Goal: Task Accomplishment & Management: Complete application form

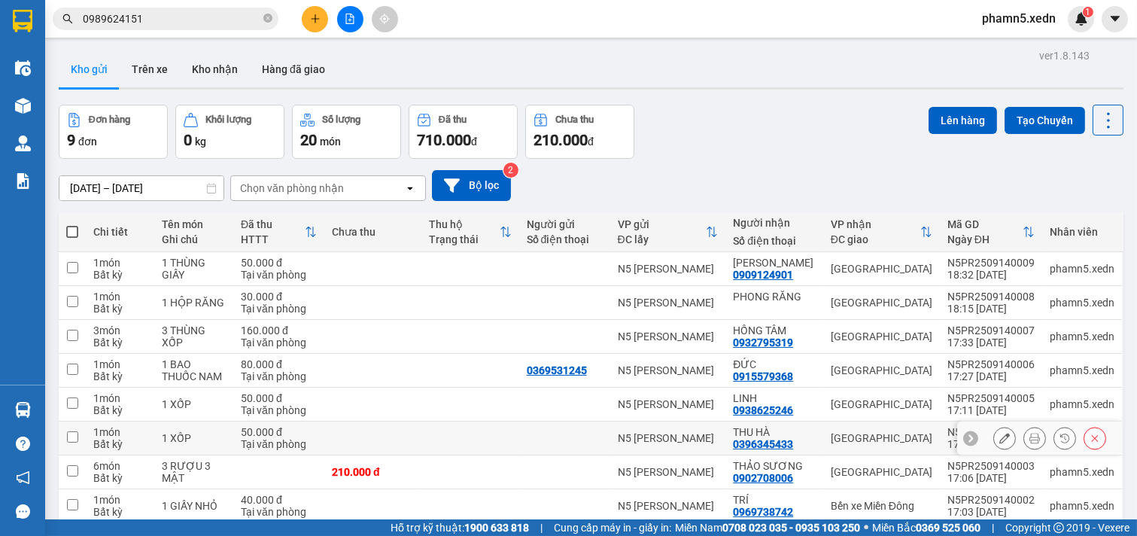
scroll to position [100, 0]
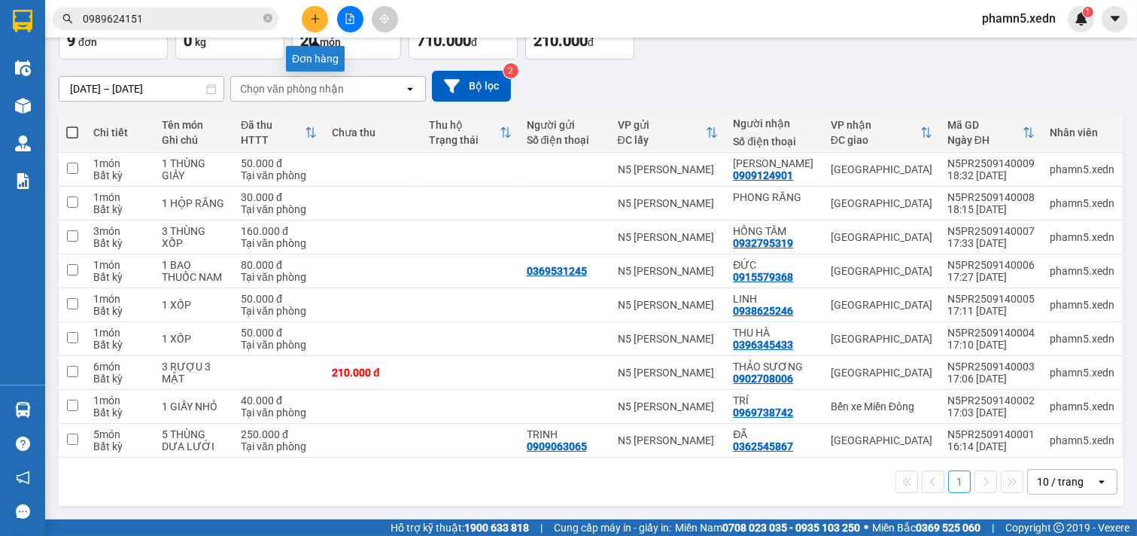
click at [316, 15] on icon "plus" at bounding box center [315, 19] width 11 height 11
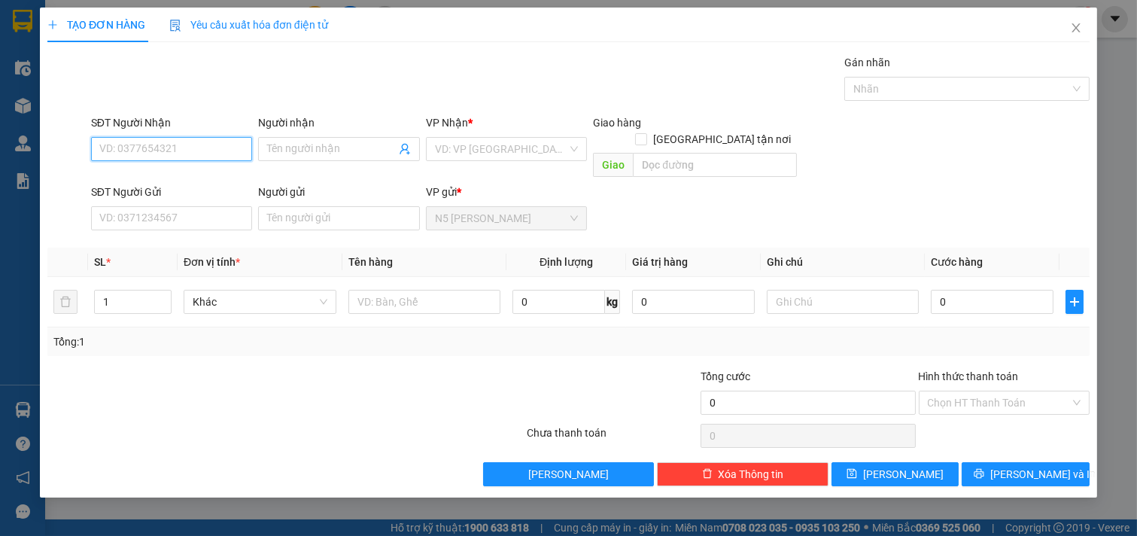
click at [132, 140] on input "SĐT Người Nhận" at bounding box center [172, 149] width 162 height 24
click at [150, 177] on div "0969139089 - [PERSON_NAME]" at bounding box center [174, 179] width 148 height 17
type input "0969139089"
type input "LAN ANH"
type input "[PERSON_NAME]"
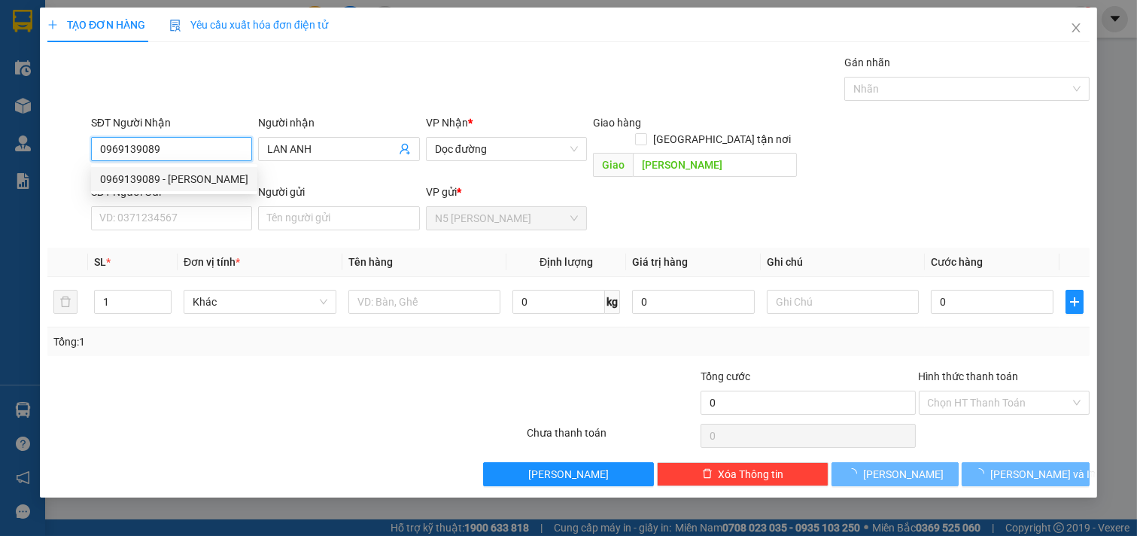
type input "80.000"
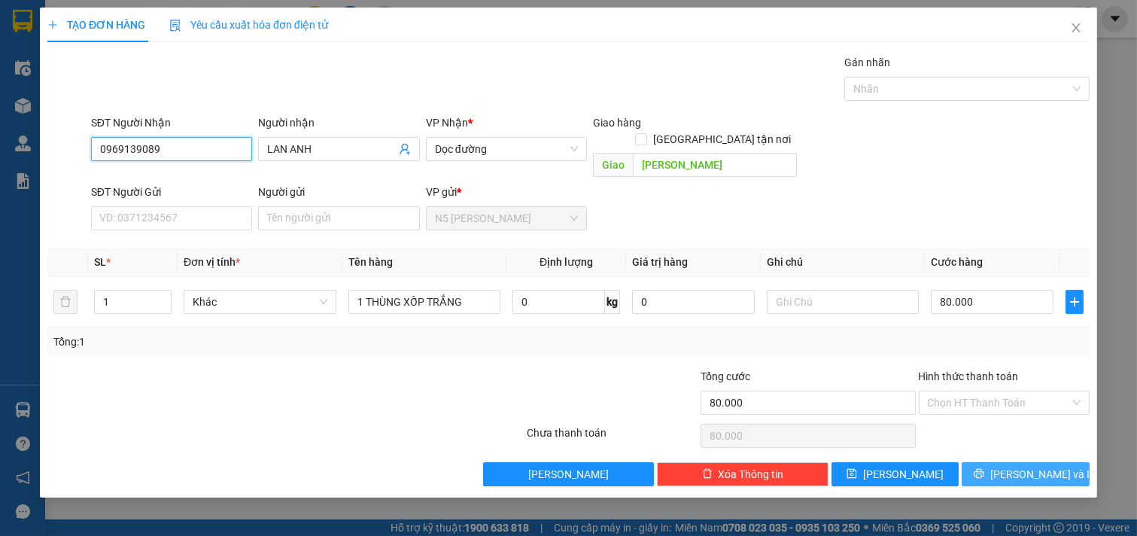
type input "0969139089"
click at [984, 468] on icon "printer" at bounding box center [978, 473] width 11 height 11
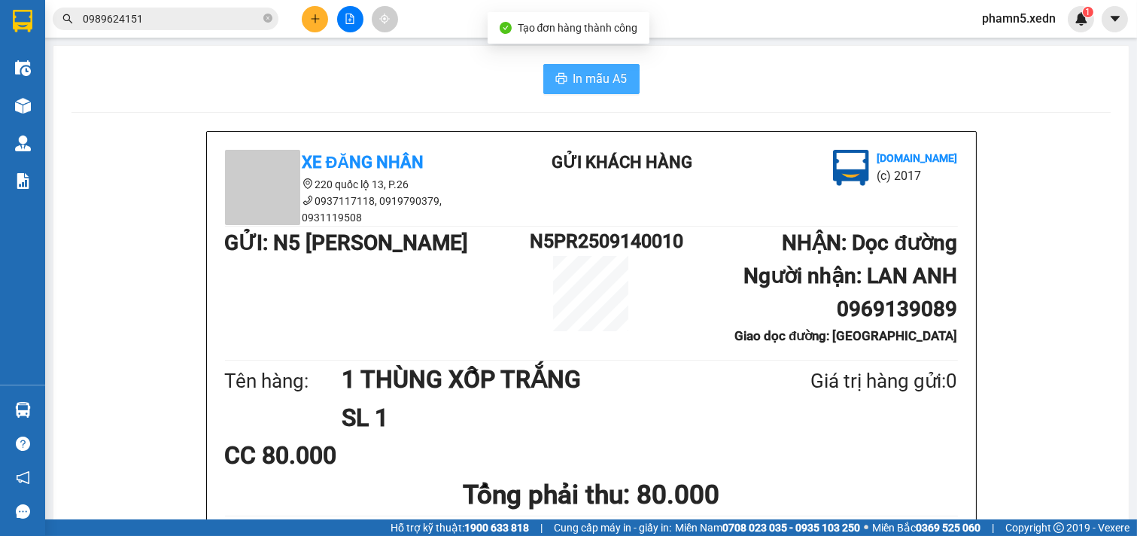
click at [606, 76] on span "In mẫu A5" at bounding box center [600, 78] width 54 height 19
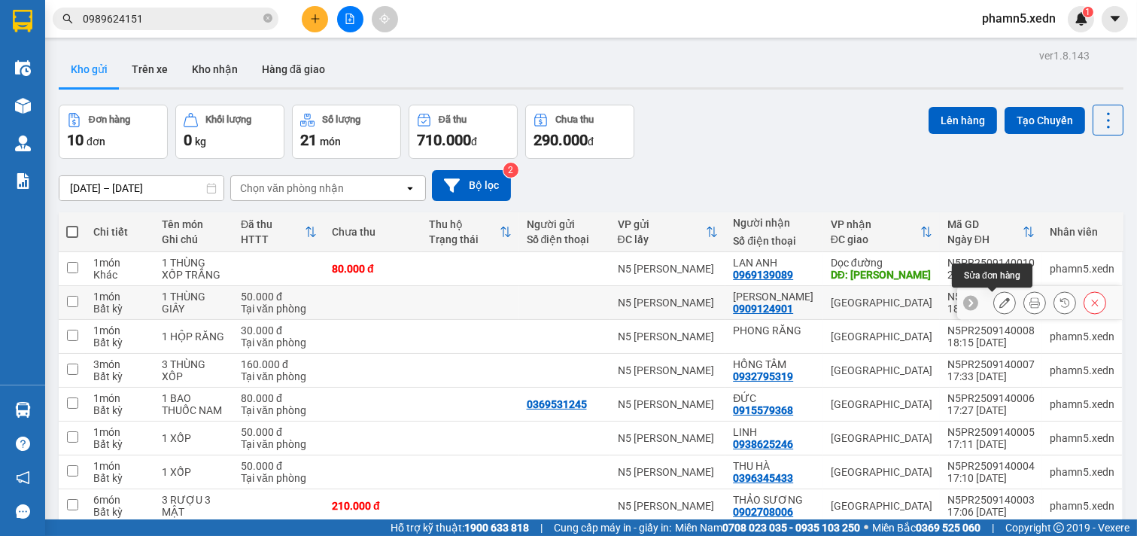
click at [999, 302] on icon at bounding box center [1004, 302] width 11 height 11
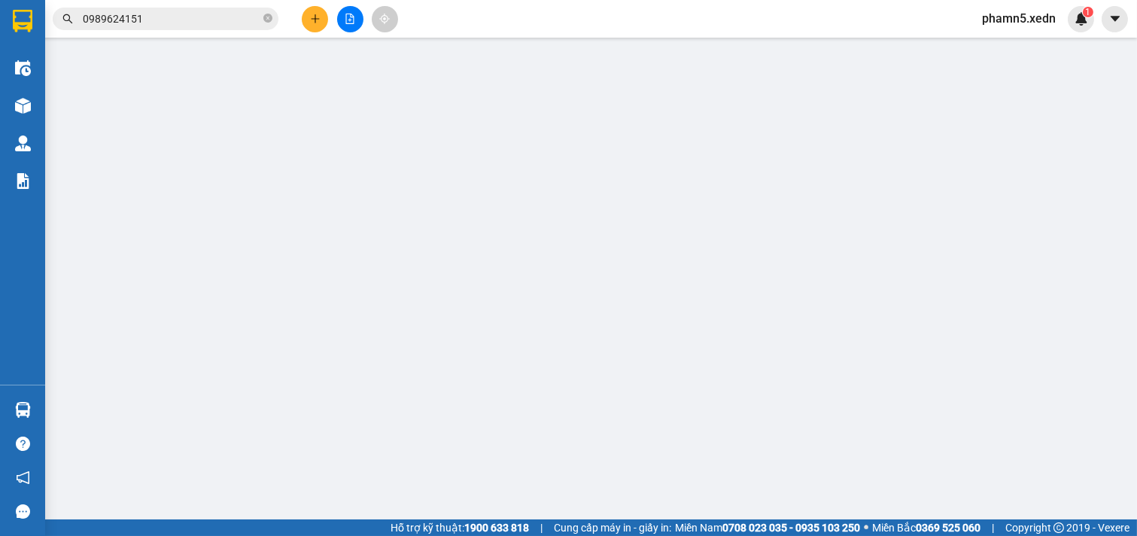
type input "0909124901"
type input "[PERSON_NAME]"
type input "50.000"
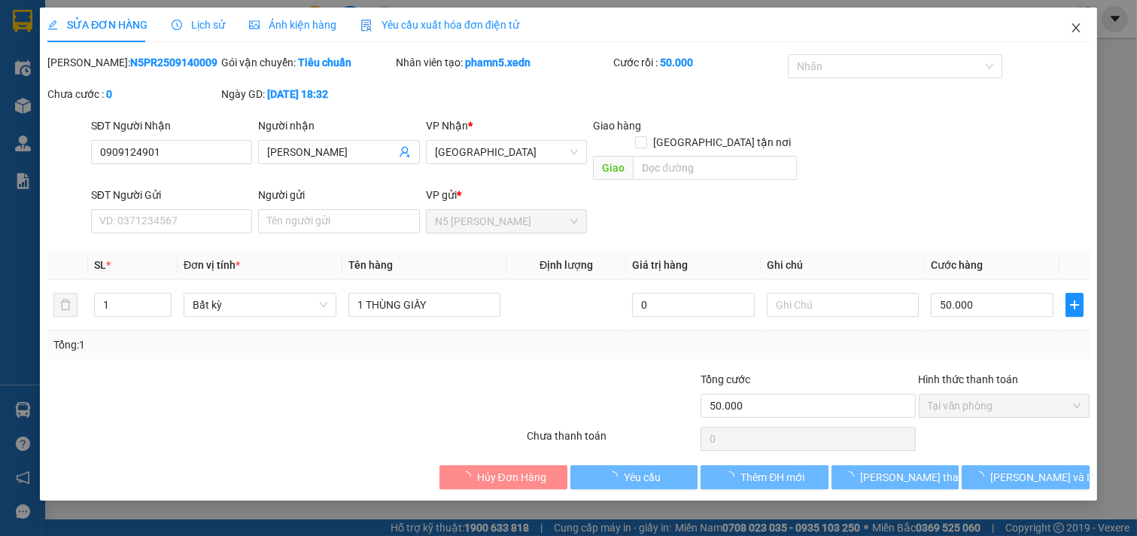
click at [1073, 29] on icon "close" at bounding box center [1076, 28] width 12 height 12
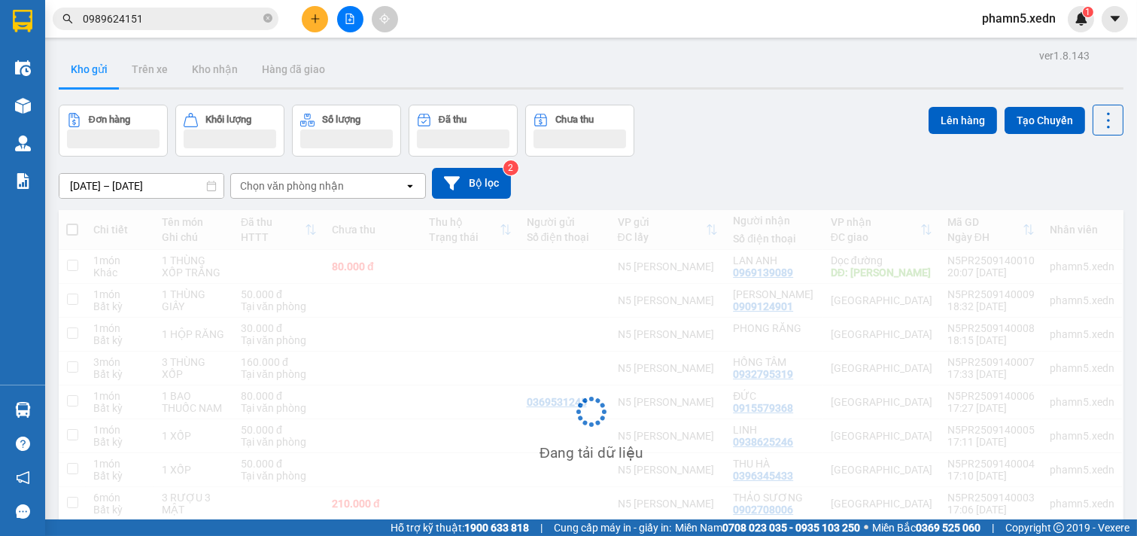
click at [1073, 29] on div "1" at bounding box center [1080, 19] width 26 height 26
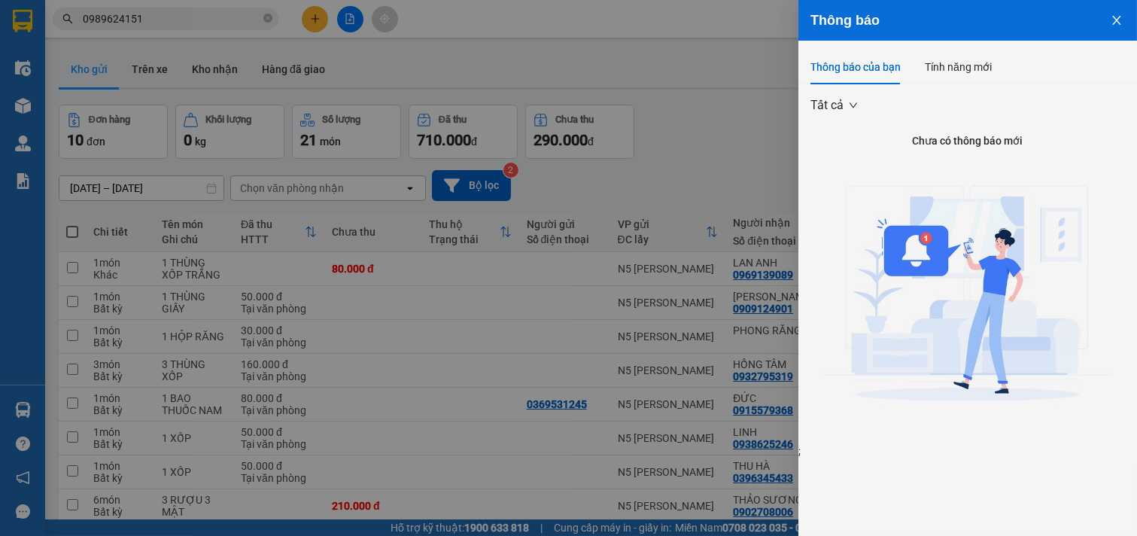
click at [731, 39] on div at bounding box center [568, 268] width 1137 height 536
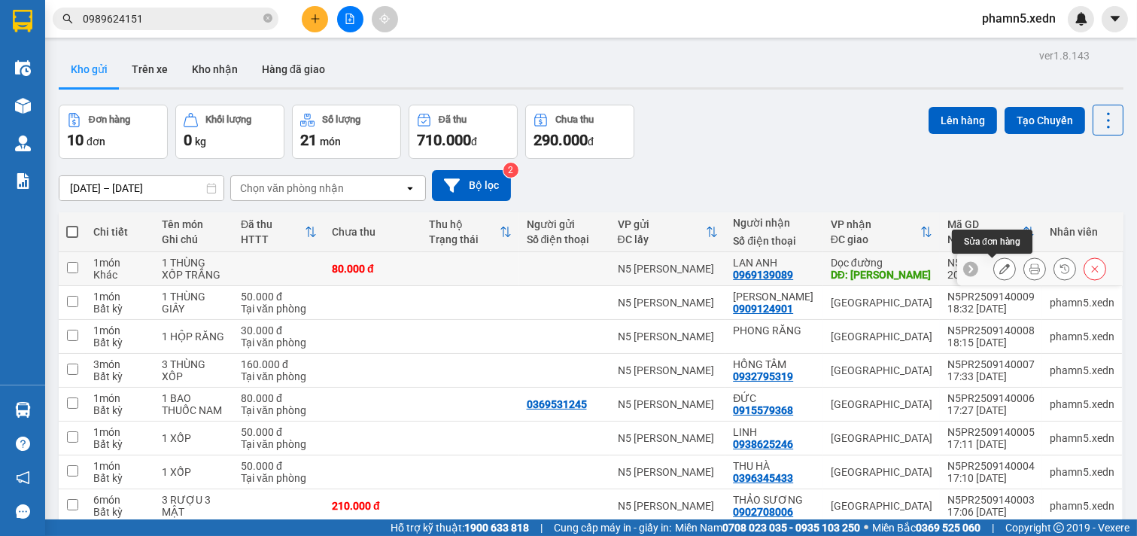
click at [999, 268] on icon at bounding box center [1004, 268] width 11 height 11
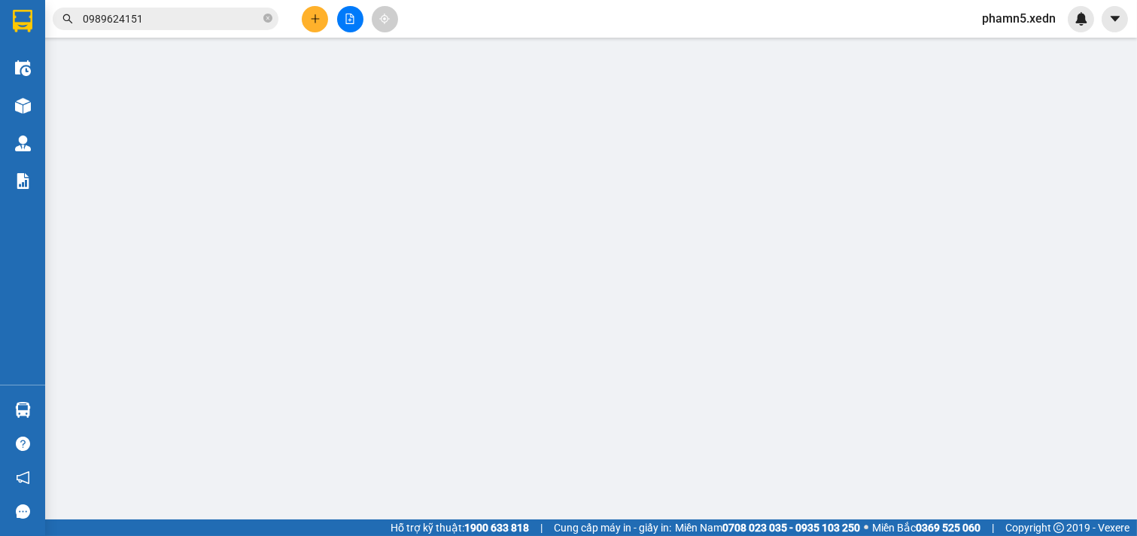
type input "0969139089"
type input "LAN ANH"
type input "[PERSON_NAME]"
type input "80.000"
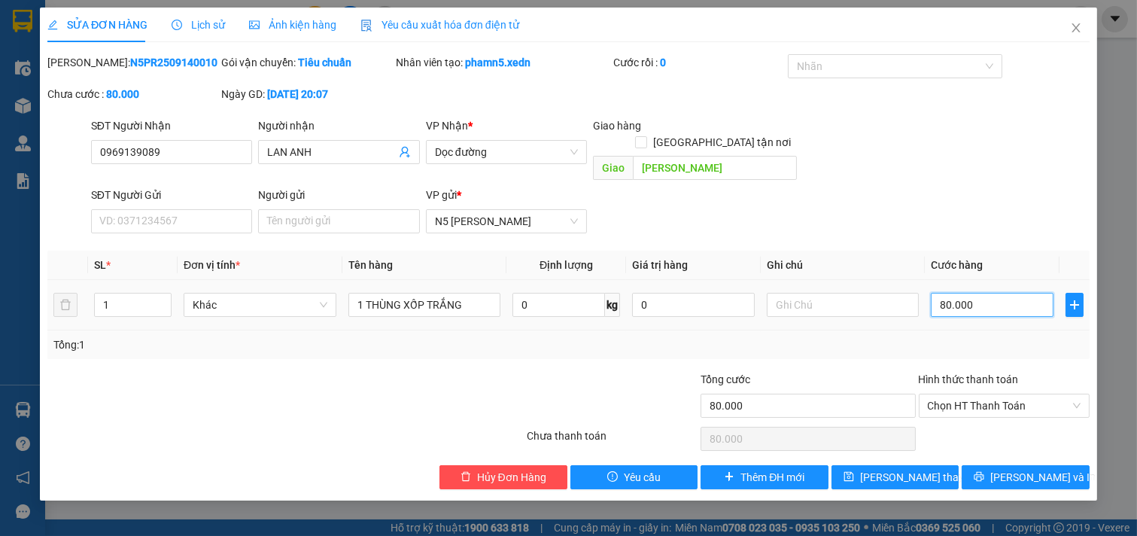
click at [997, 293] on input "80.000" at bounding box center [992, 305] width 123 height 24
type input "1"
type input "10"
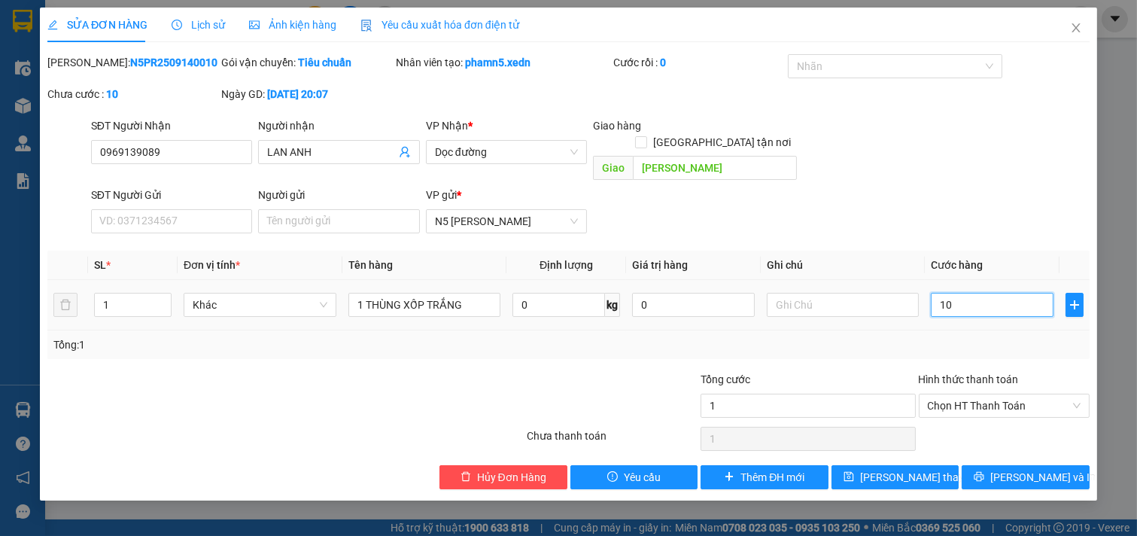
type input "10"
type input "100"
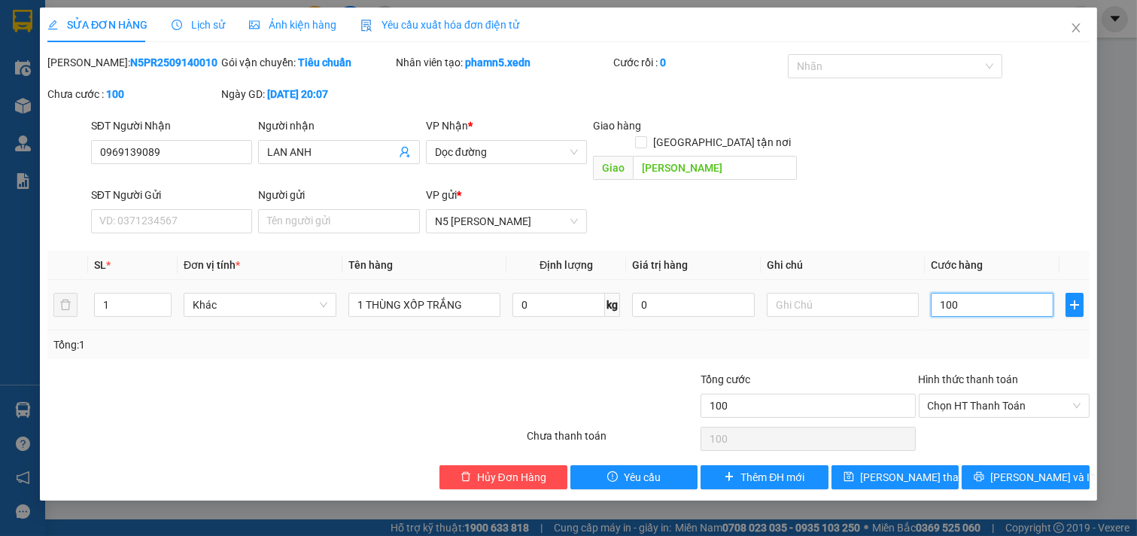
type input "1.000"
type input "10.000"
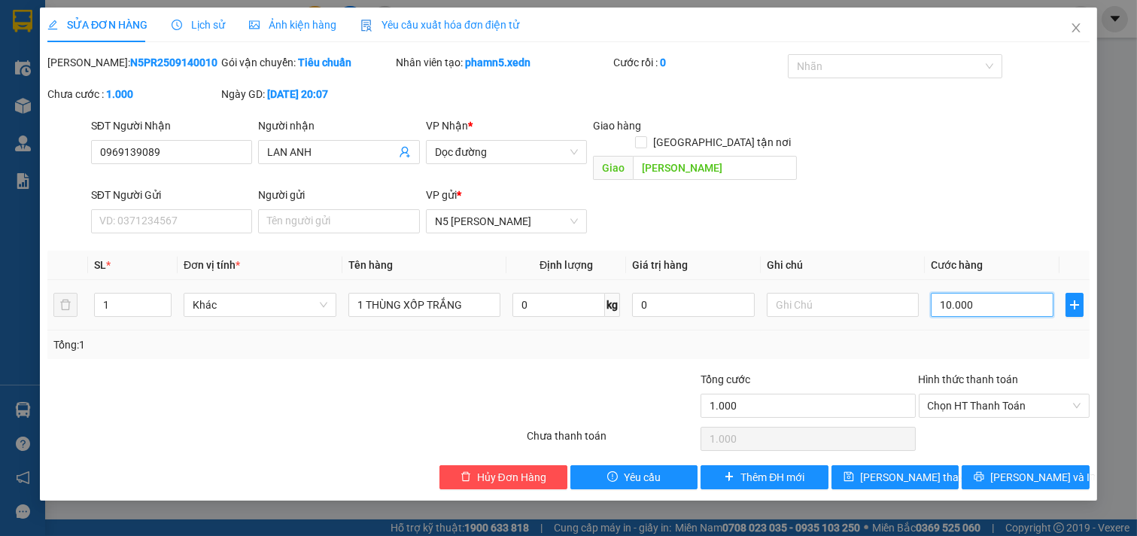
type input "10.000"
type input "100.000"
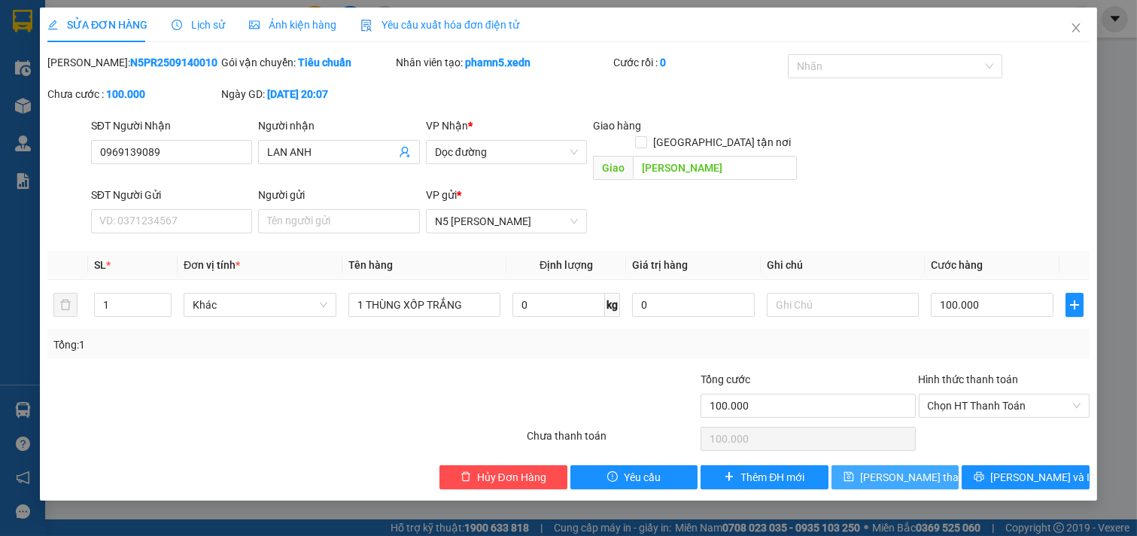
click at [925, 469] on span "[PERSON_NAME] thay đổi" at bounding box center [920, 477] width 120 height 17
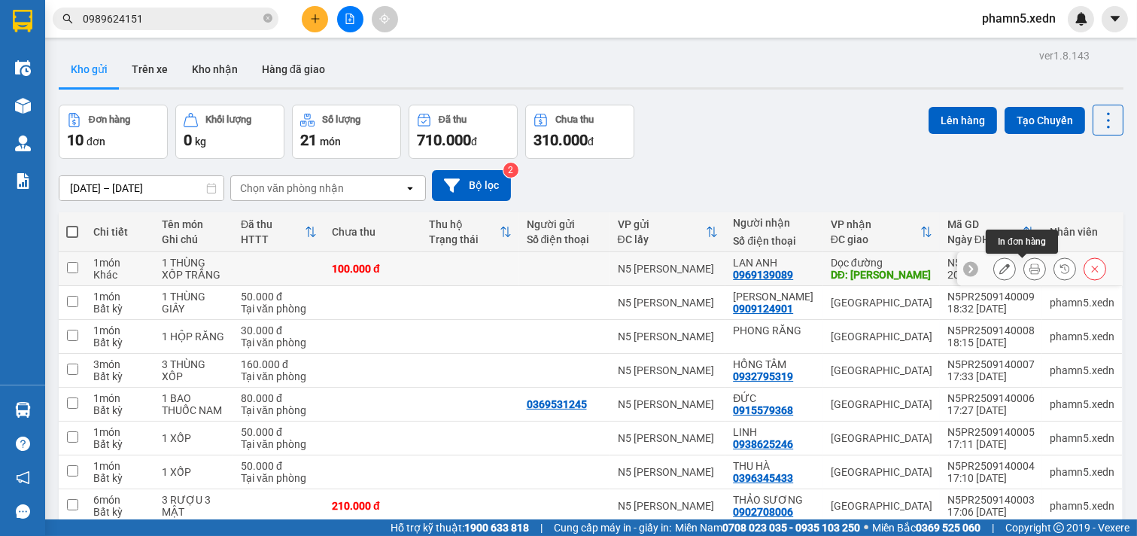
click at [1029, 269] on icon at bounding box center [1034, 268] width 11 height 11
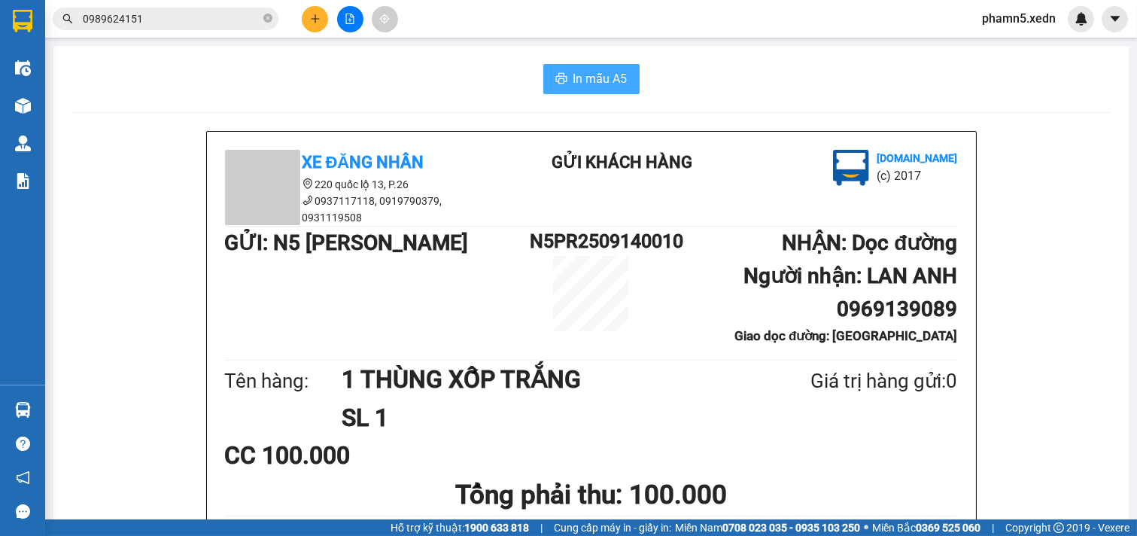
click at [573, 81] on span "In mẫu A5" at bounding box center [600, 78] width 54 height 19
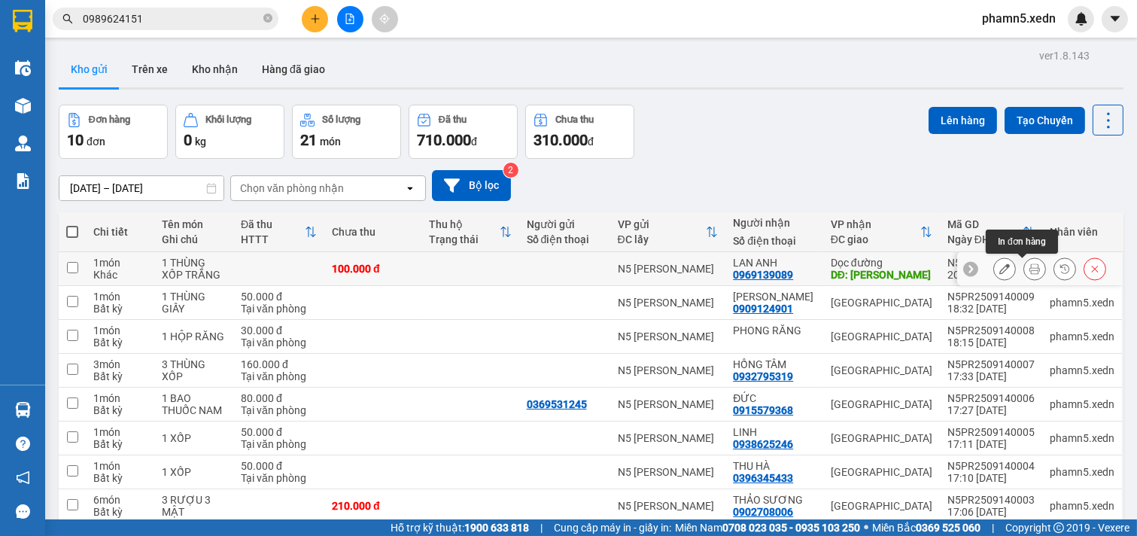
click at [1029, 268] on icon at bounding box center [1034, 268] width 11 height 11
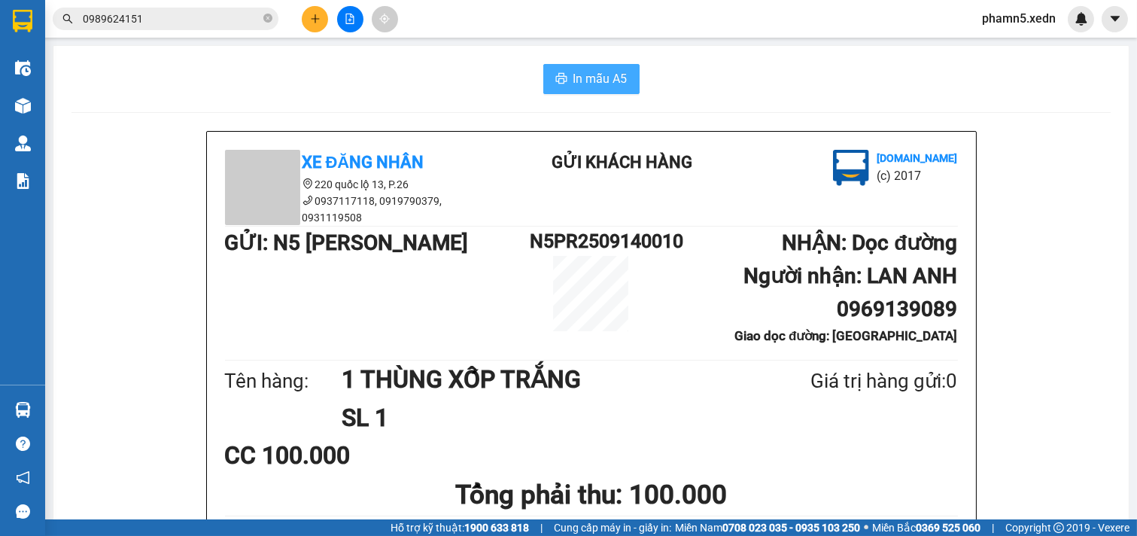
click at [612, 77] on span "In mẫu A5" at bounding box center [600, 78] width 54 height 19
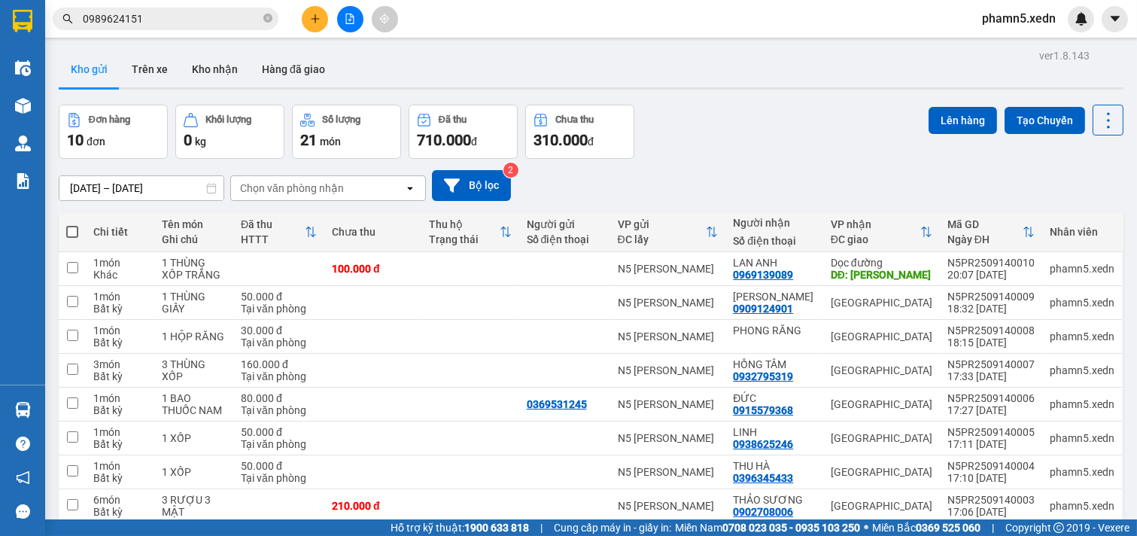
click at [72, 230] on span at bounding box center [72, 232] width 12 height 12
click at [72, 224] on input "checkbox" at bounding box center [72, 224] width 0 height 0
checkbox input "true"
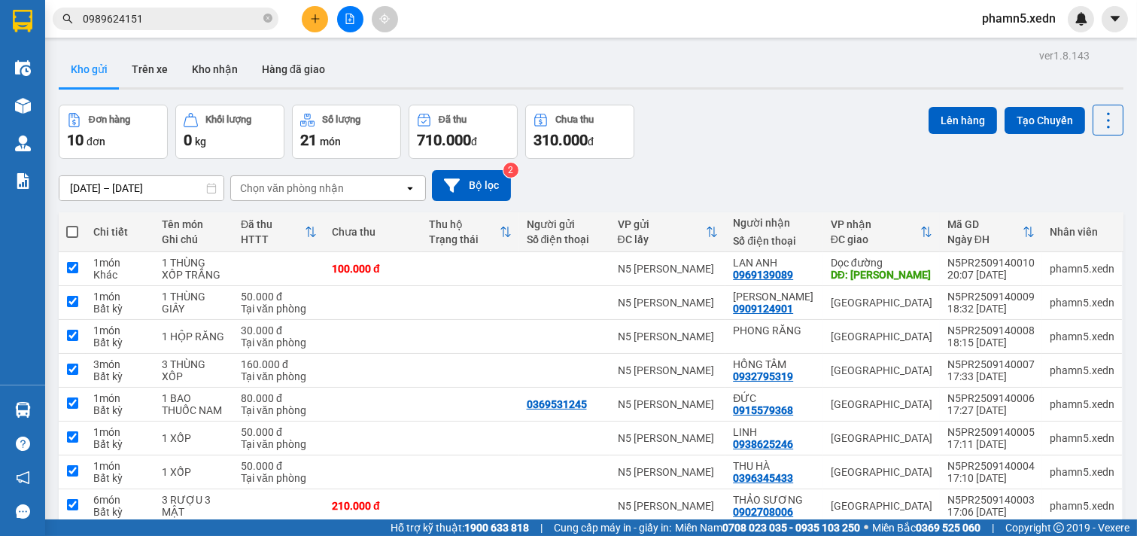
checkbox input "true"
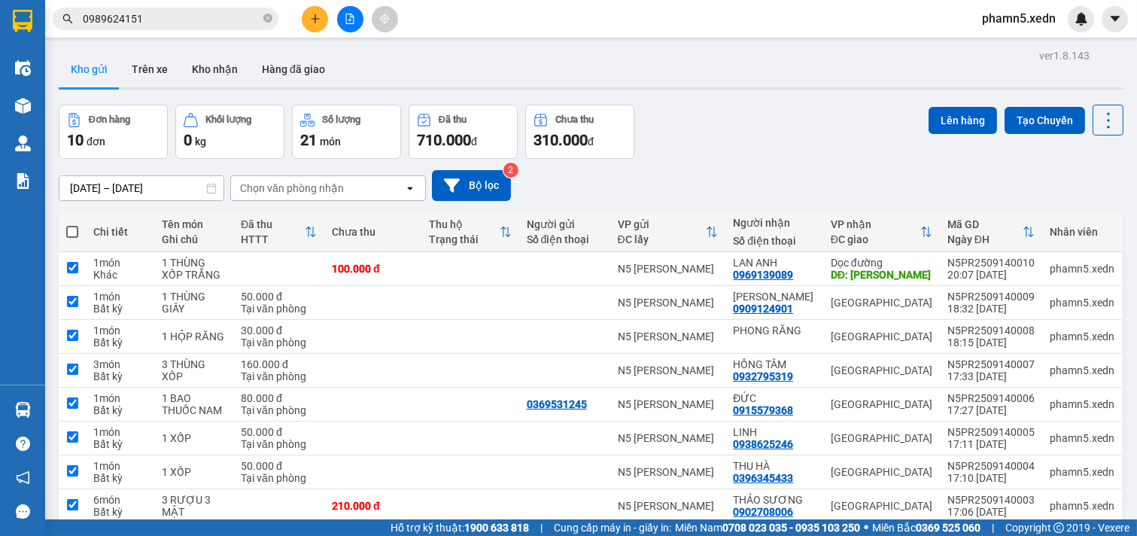
checkbox input "true"
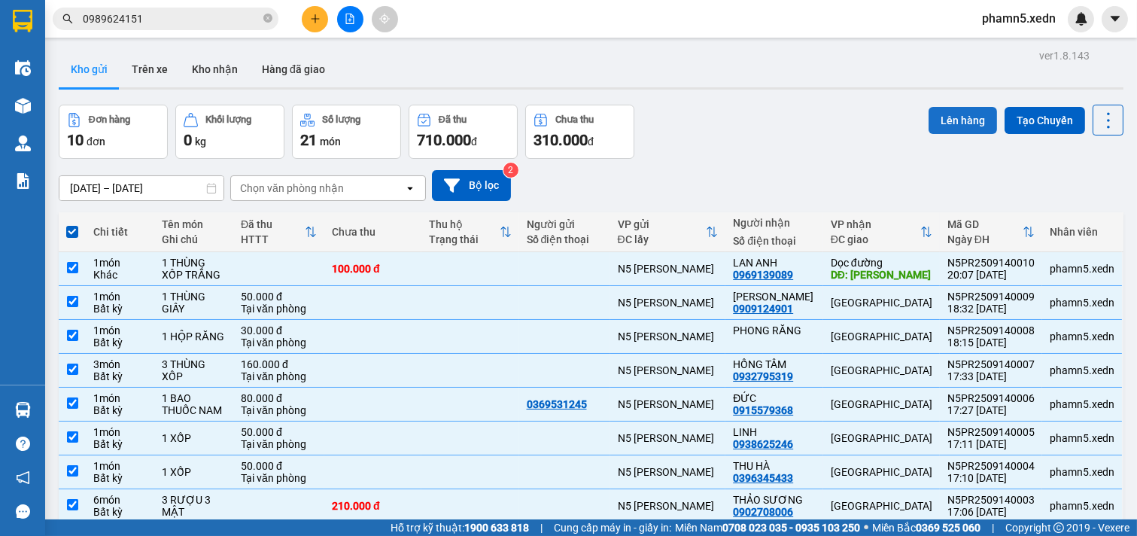
click at [938, 114] on button "Lên hàng" at bounding box center [962, 120] width 68 height 27
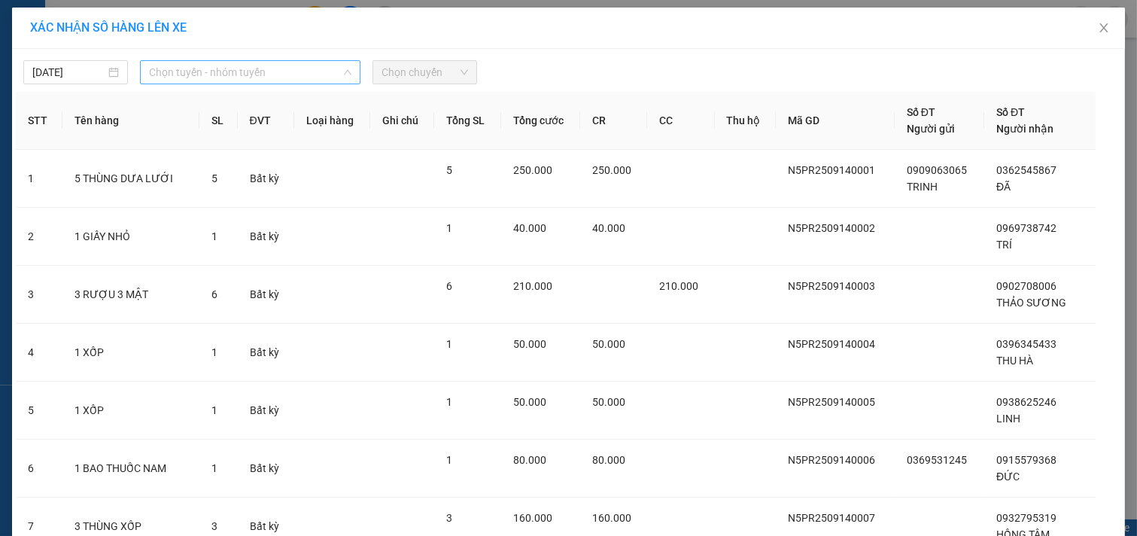
click at [340, 65] on span "Chọn tuyến - nhóm tuyến" at bounding box center [250, 72] width 202 height 23
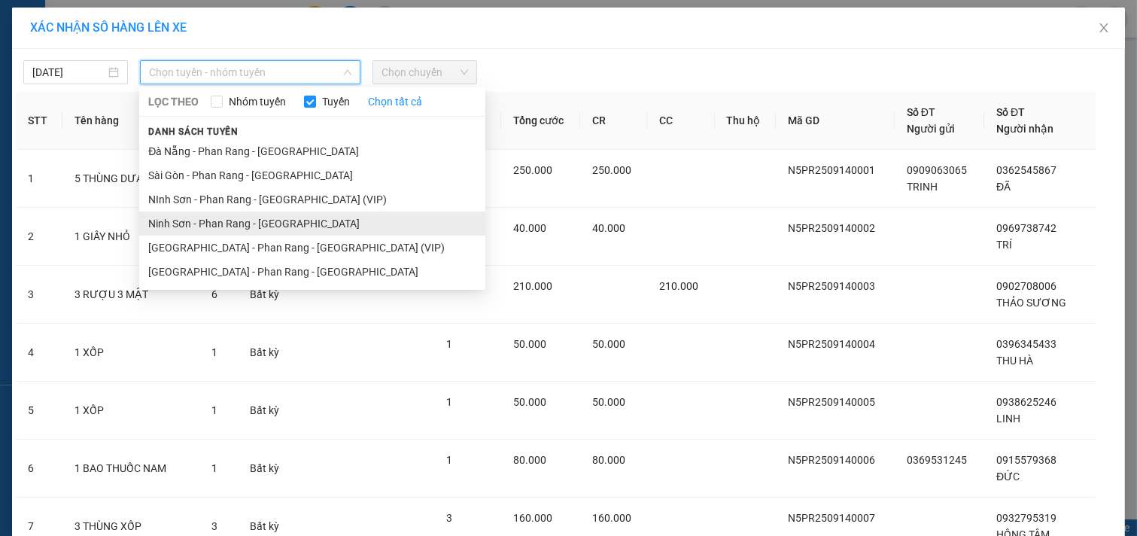
click at [293, 224] on li "Ninh Sơn - Phan Rang - [GEOGRAPHIC_DATA]" at bounding box center [312, 223] width 346 height 24
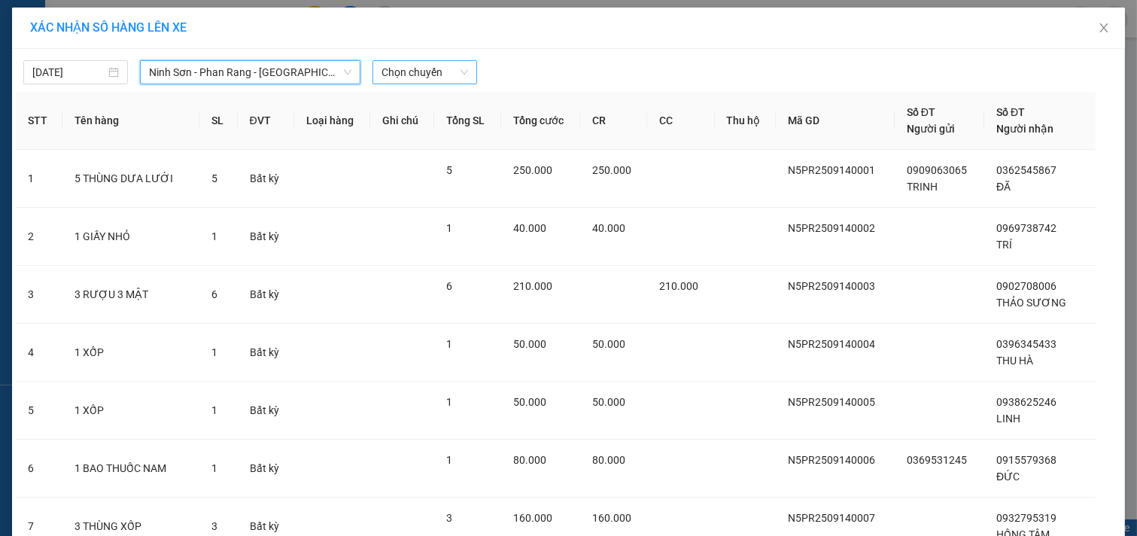
click at [460, 71] on span "Chọn chuyến" at bounding box center [424, 72] width 87 height 23
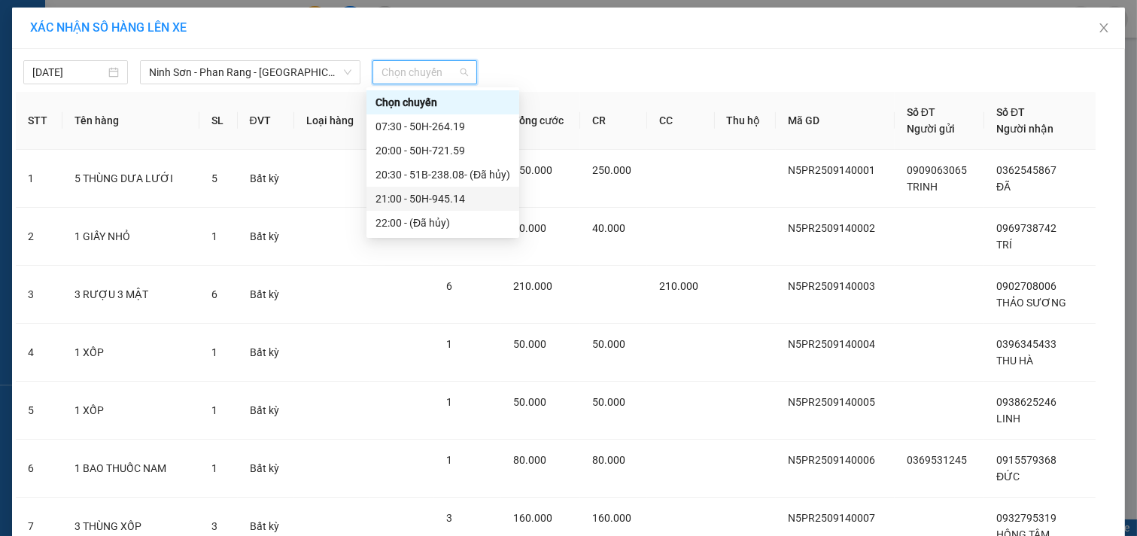
click at [460, 199] on div "21:00 - 50H-945.14" at bounding box center [442, 198] width 135 height 17
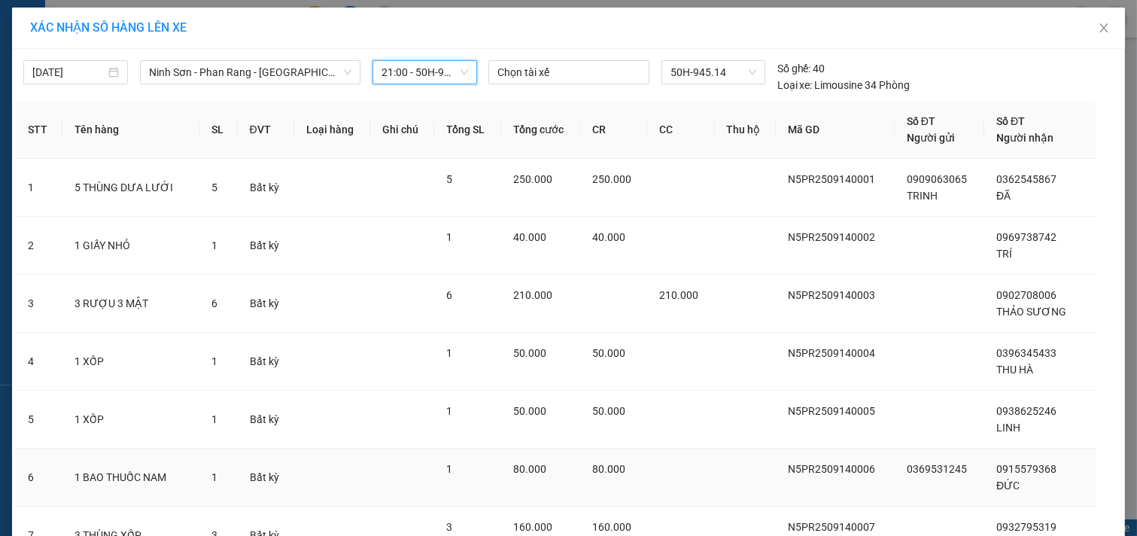
scroll to position [312, 0]
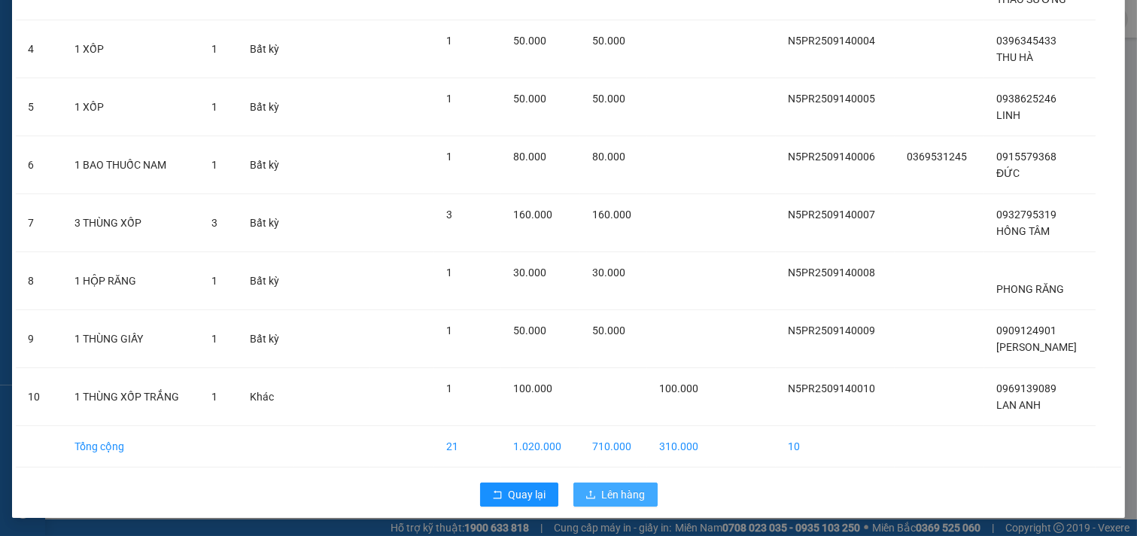
click at [607, 486] on span "Lên hàng" at bounding box center [624, 494] width 44 height 17
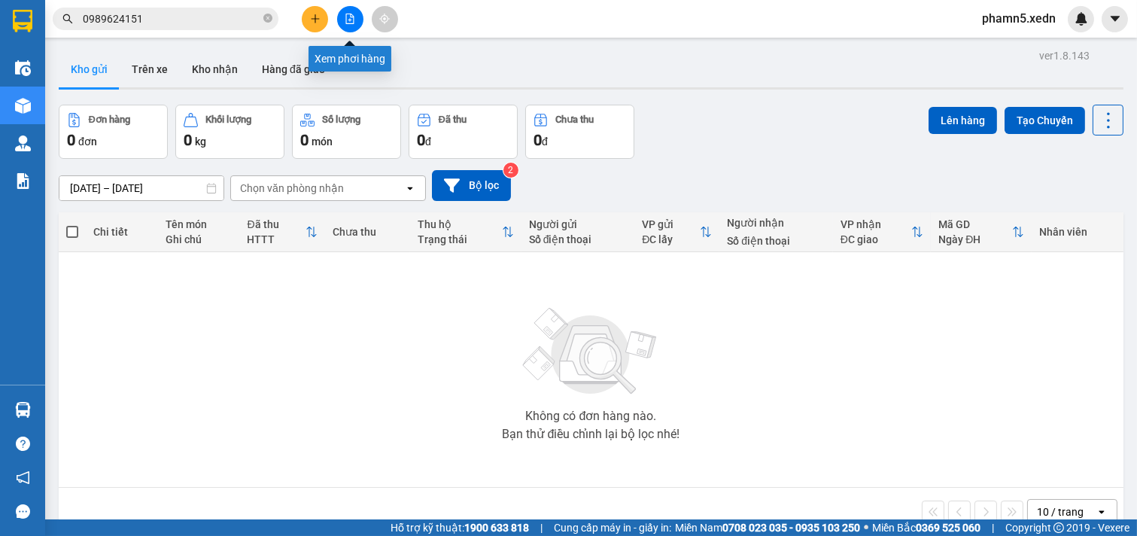
click at [348, 15] on icon "file-add" at bounding box center [350, 19] width 11 height 11
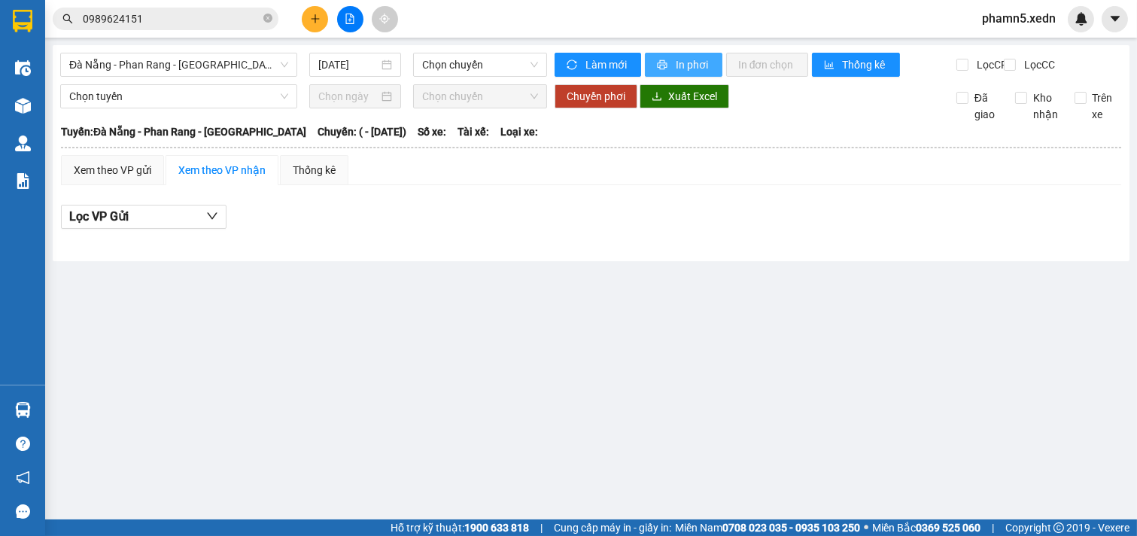
click at [688, 63] on span "In phơi" at bounding box center [693, 64] width 35 height 17
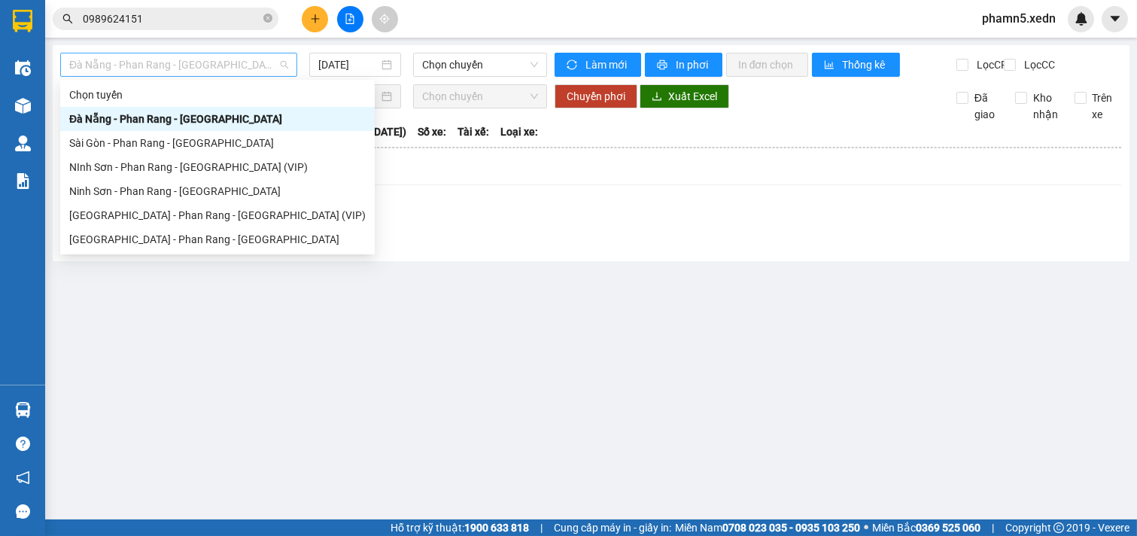
click at [284, 56] on span "Đà Nẵng - Phan Rang - [GEOGRAPHIC_DATA]" at bounding box center [178, 64] width 219 height 23
click at [205, 188] on div "Ninh Sơn - Phan Rang - [GEOGRAPHIC_DATA]" at bounding box center [217, 191] width 296 height 17
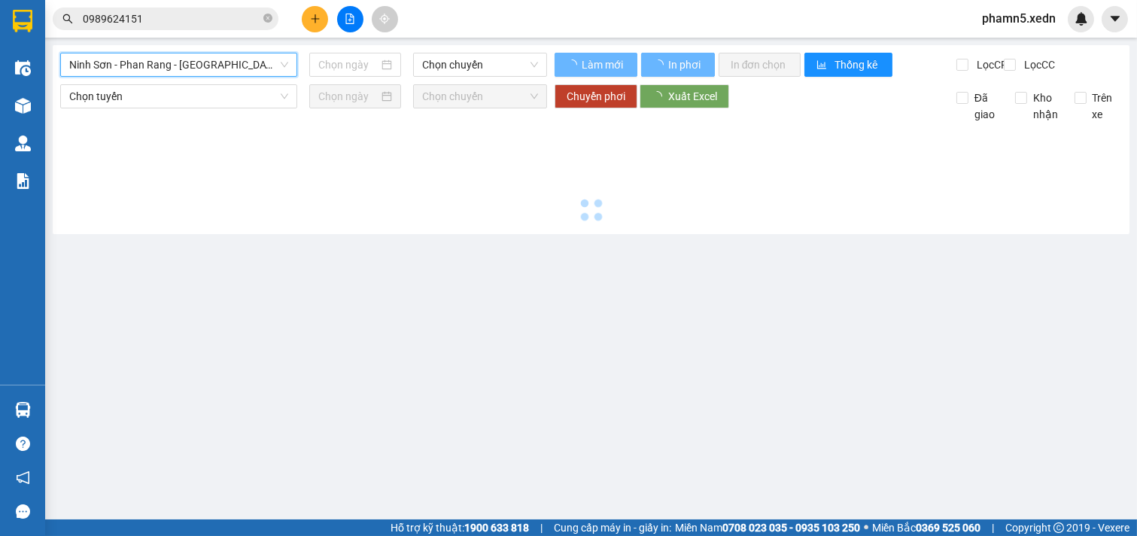
type input "[DATE]"
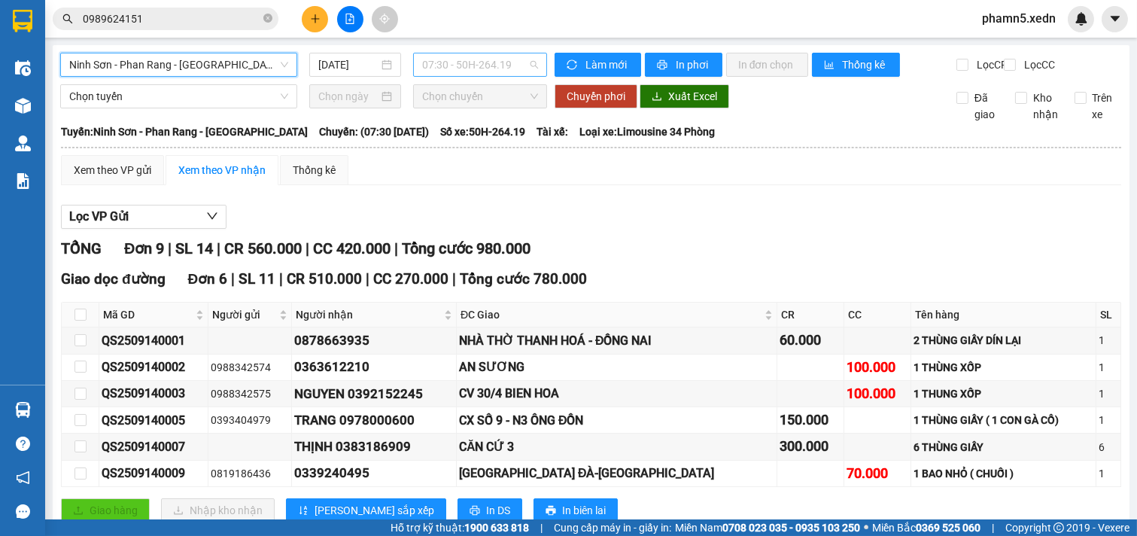
click at [522, 59] on span "07:30 - 50H-264.19" at bounding box center [479, 64] width 115 height 23
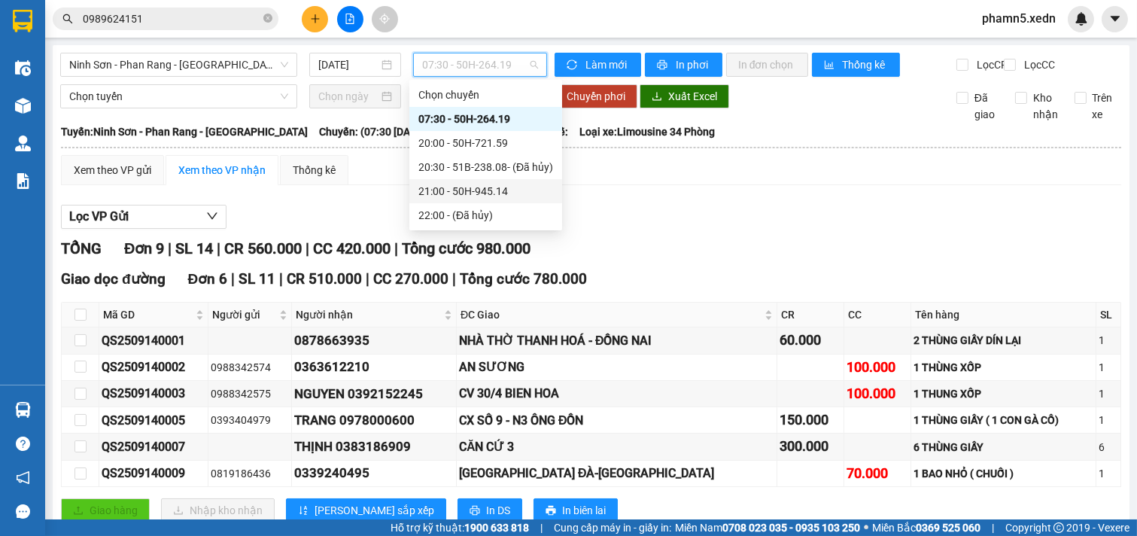
click at [499, 194] on div "21:00 - 50H-945.14" at bounding box center [485, 191] width 135 height 17
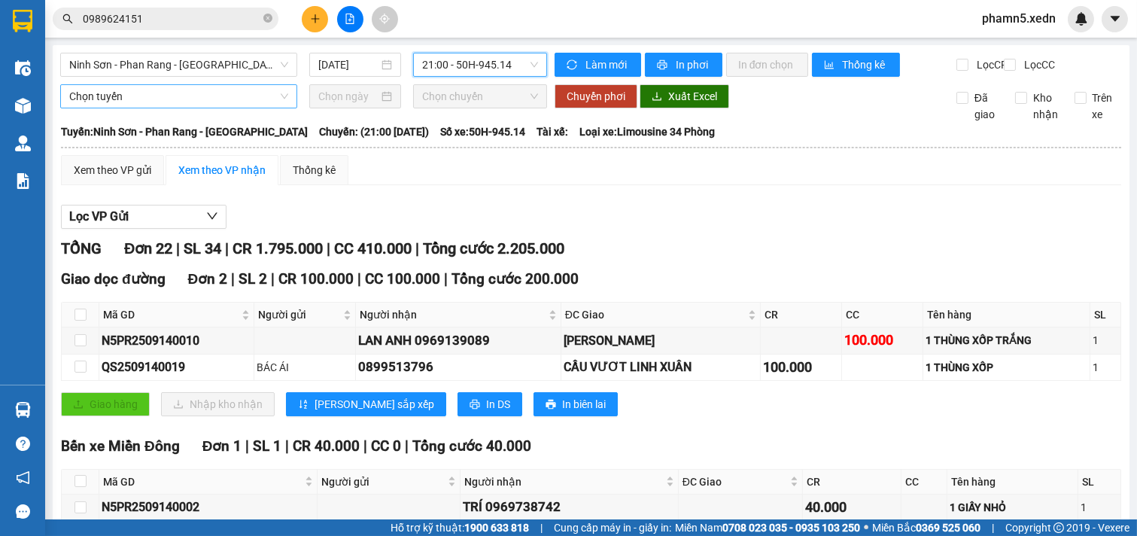
click at [284, 108] on span "Chọn tuyến" at bounding box center [178, 96] width 219 height 23
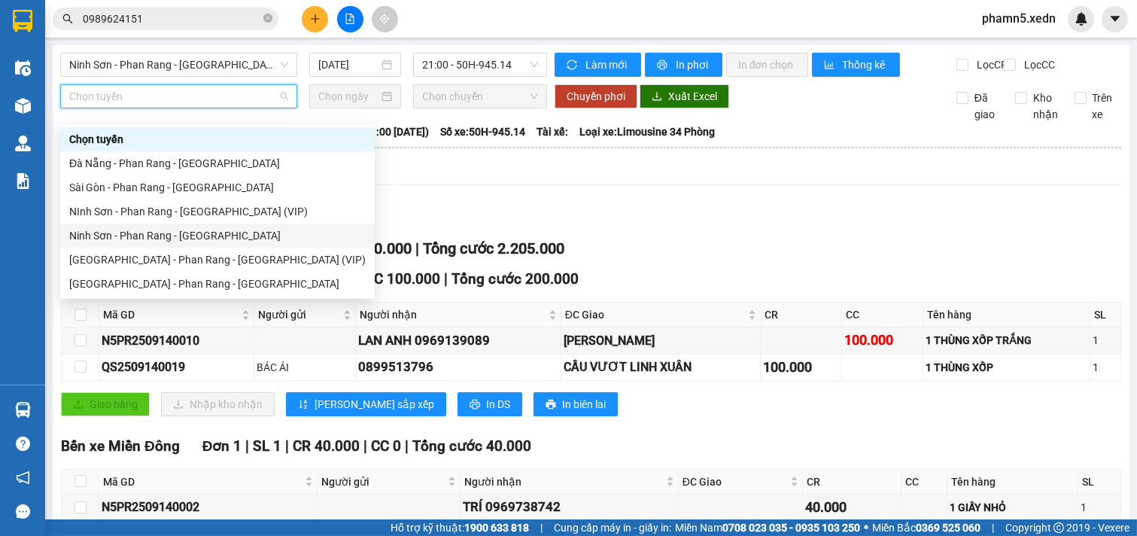
click at [219, 238] on div "Ninh Sơn - Phan Rang - [GEOGRAPHIC_DATA]" at bounding box center [217, 235] width 296 height 17
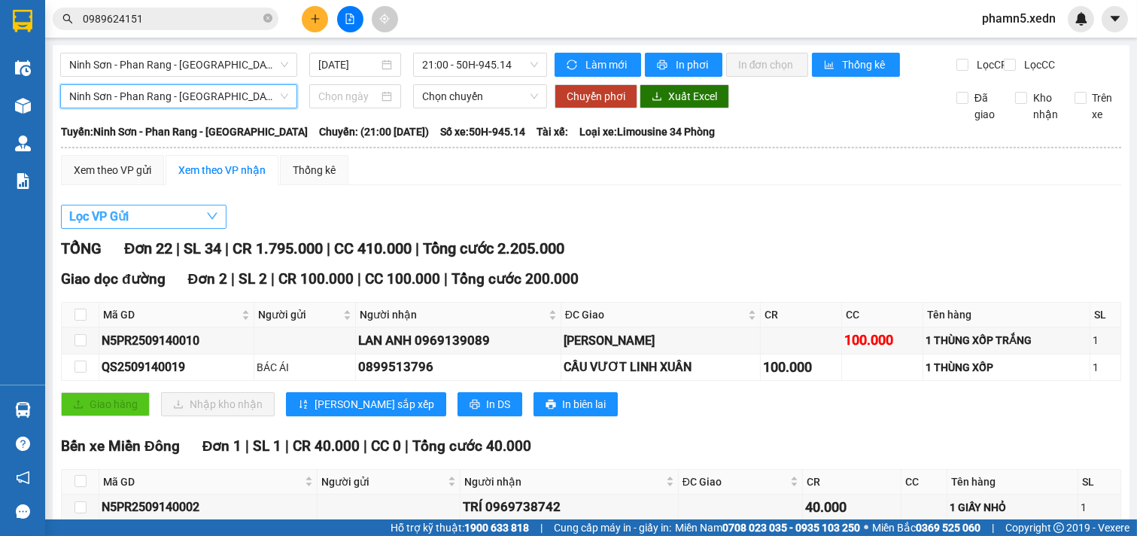
click at [206, 222] on icon "down" at bounding box center [212, 216] width 12 height 12
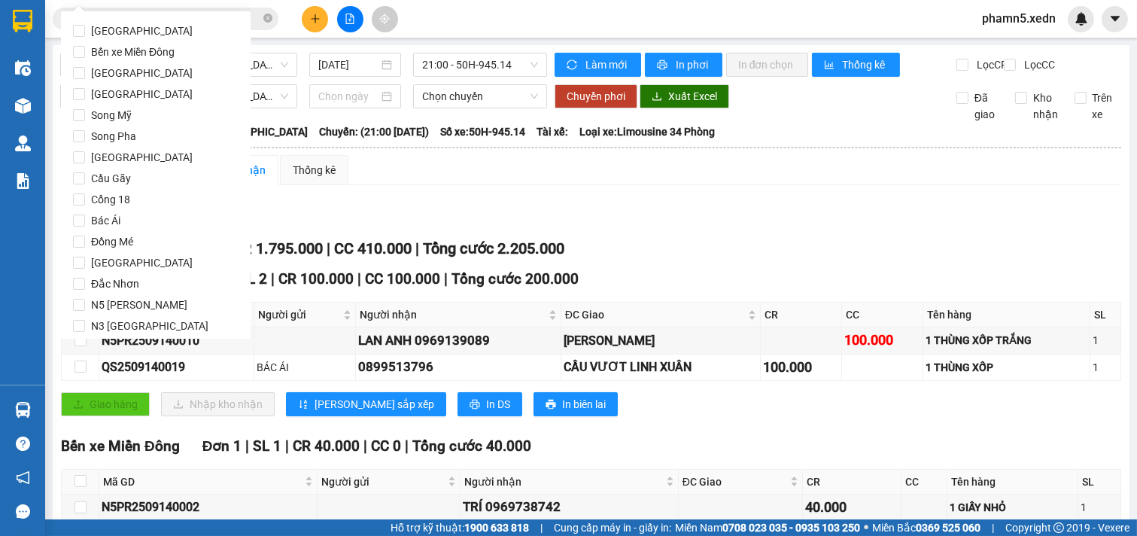
scroll to position [73, 0]
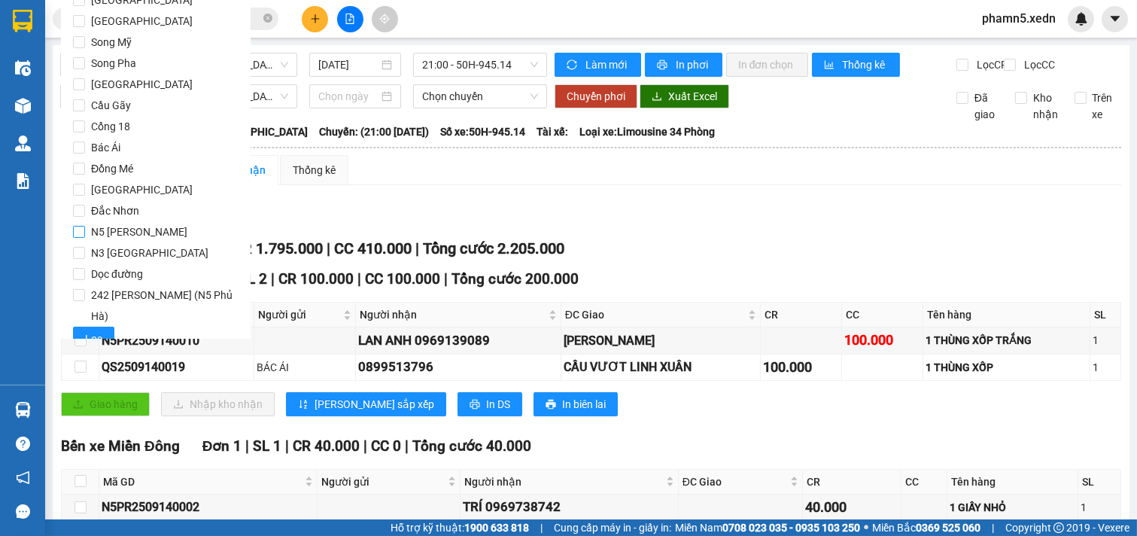
click at [77, 231] on input "N5 [PERSON_NAME]" at bounding box center [79, 232] width 12 height 12
checkbox input "true"
click at [99, 330] on span "Lọc" at bounding box center [93, 338] width 17 height 17
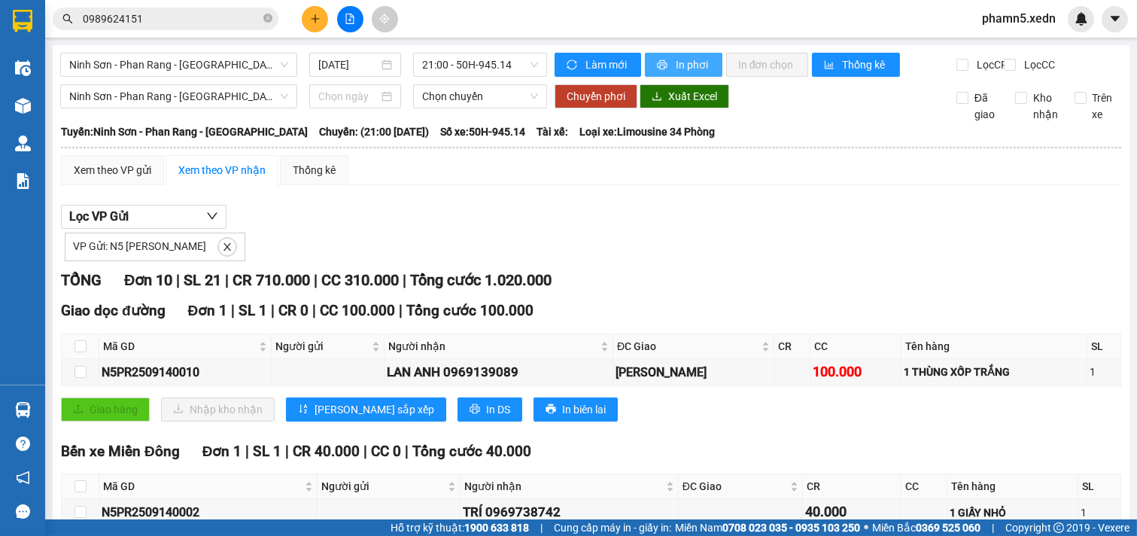
click at [685, 64] on span "In phơi" at bounding box center [693, 64] width 35 height 17
